Goal: Transaction & Acquisition: Purchase product/service

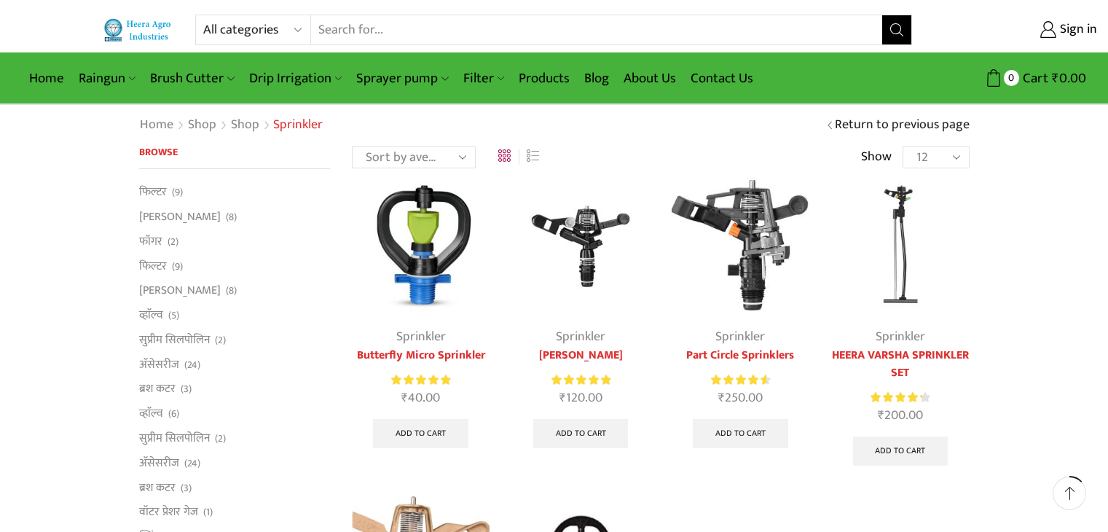
scroll to position [151, 0]
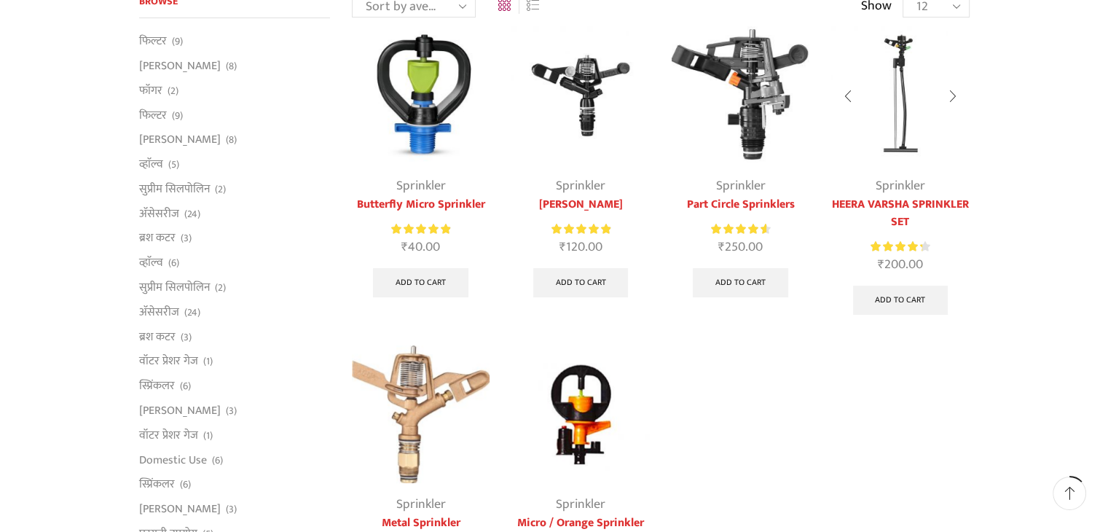
click at [870, 114] on img at bounding box center [900, 95] width 138 height 138
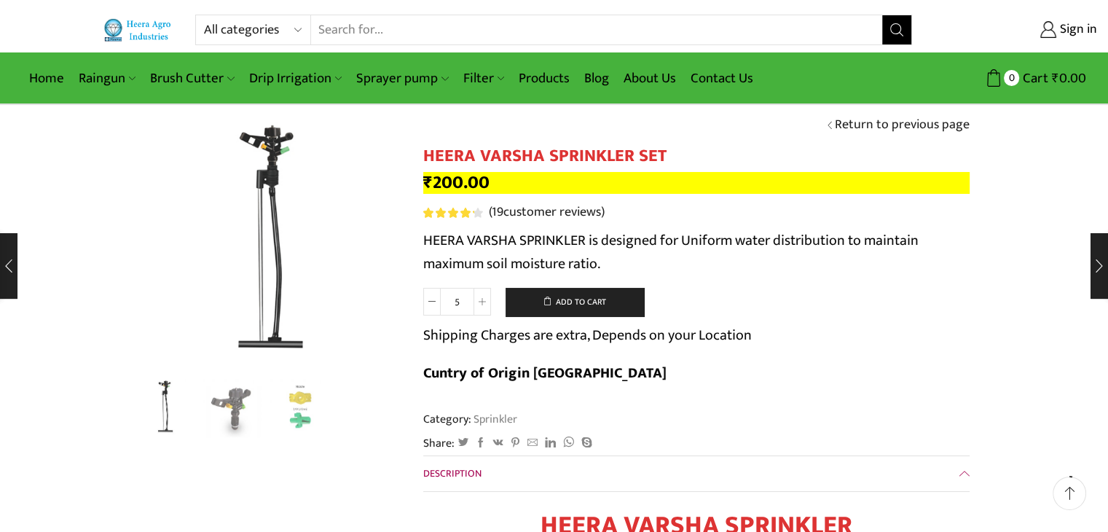
scroll to position [401, 0]
